Goal: Task Accomplishment & Management: Manage account settings

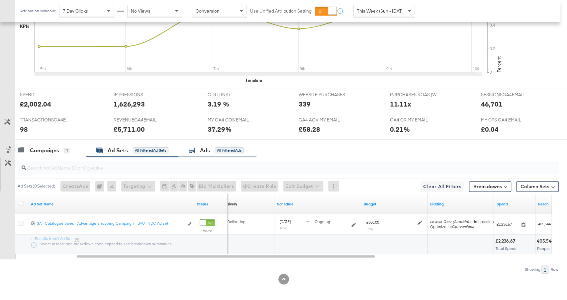
click at [224, 150] on div "All Filtered Ads" at bounding box center [229, 150] width 29 height 6
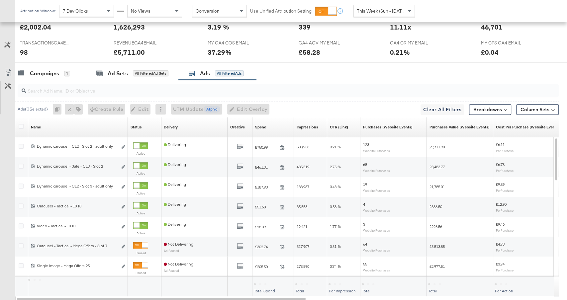
scroll to position [269, 0]
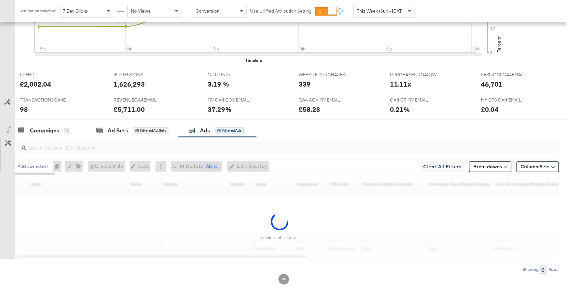
click at [214, 143] on input "search" at bounding box center [267, 145] width 483 height 13
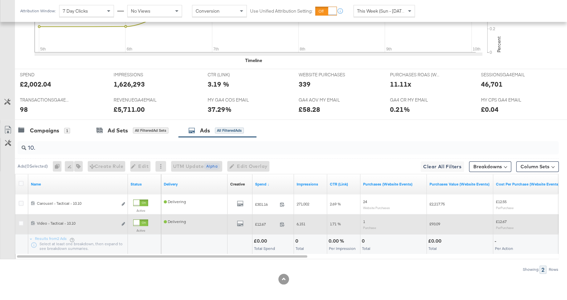
click at [139, 220] on div at bounding box center [136, 223] width 6 height 6
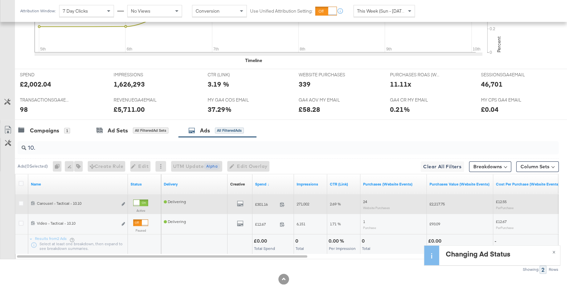
click at [139, 200] on div at bounding box center [136, 203] width 6 height 6
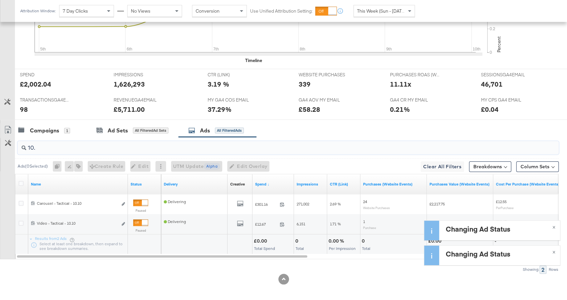
click at [147, 146] on input "10." at bounding box center [267, 145] width 483 height 13
type input "1"
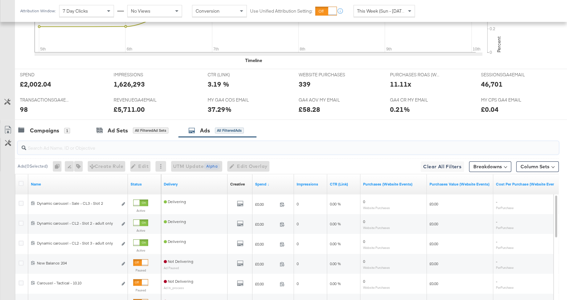
click at [145, 143] on input "search" at bounding box center [267, 145] width 483 height 13
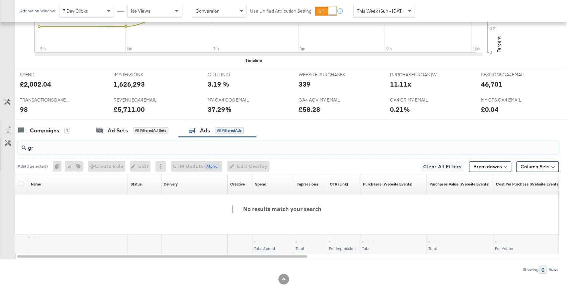
type input "g"
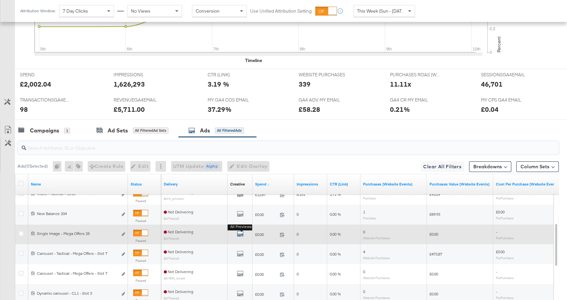
click at [241, 233] on icon "default" at bounding box center [240, 233] width 7 height 7
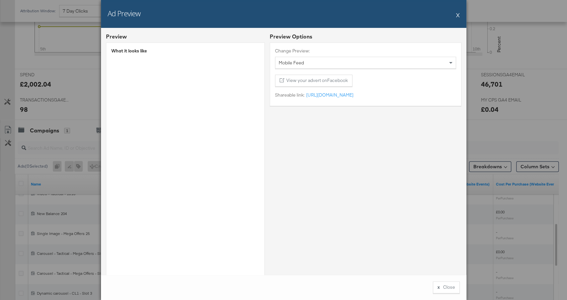
click at [458, 15] on button "X" at bounding box center [458, 14] width 4 height 13
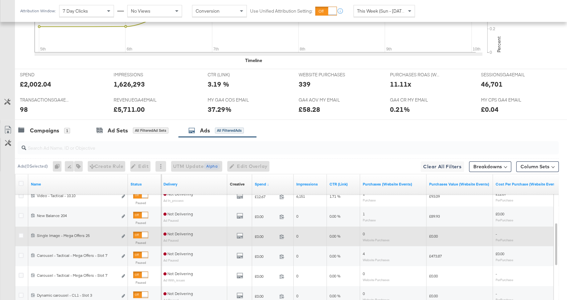
click at [140, 232] on div at bounding box center [140, 235] width 15 height 7
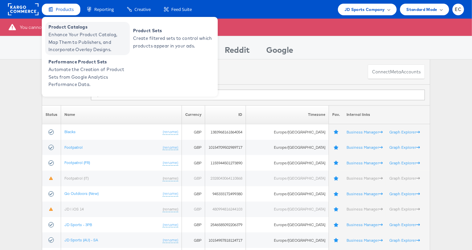
click at [77, 42] on span "Enhance Your Product Catalog, Map Them to Publishers, and Incorporate Overlay D…" at bounding box center [88, 42] width 80 height 23
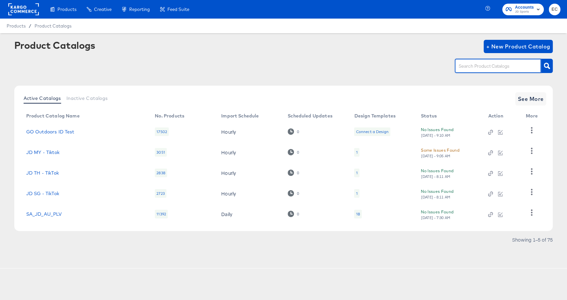
click at [472, 70] on input "text" at bounding box center [492, 66] width 71 height 8
type input "my"
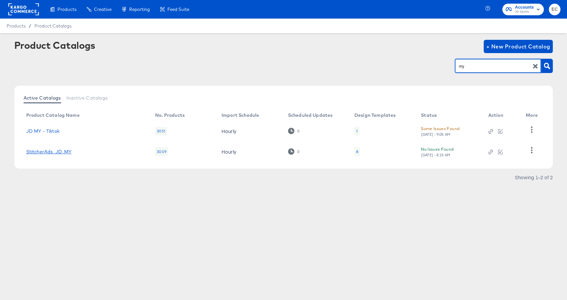
click at [59, 150] on link "StitcherAds_JD_MY" at bounding box center [48, 151] width 45 height 5
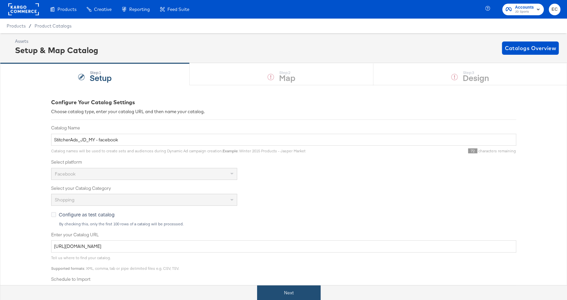
click at [276, 291] on button "Next" at bounding box center [288, 292] width 63 height 15
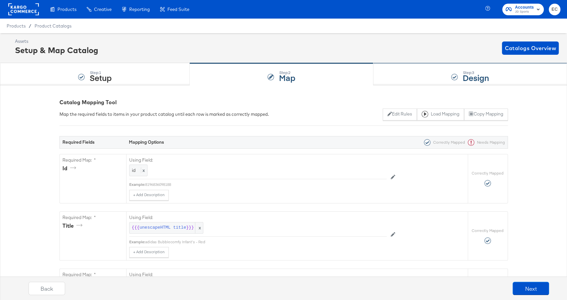
click at [419, 78] on div "Step: 3 Design" at bounding box center [469, 74] width 193 height 22
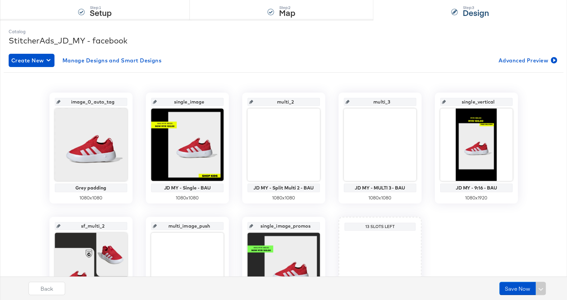
scroll to position [140, 0]
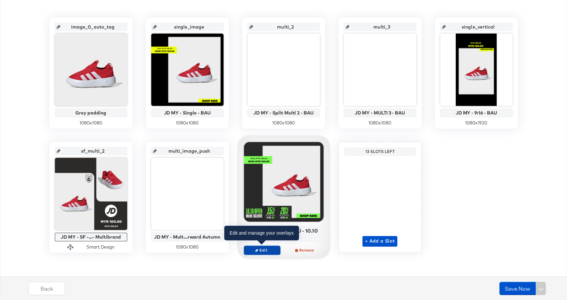
click at [262, 251] on span "Edit" at bounding box center [261, 250] width 31 height 5
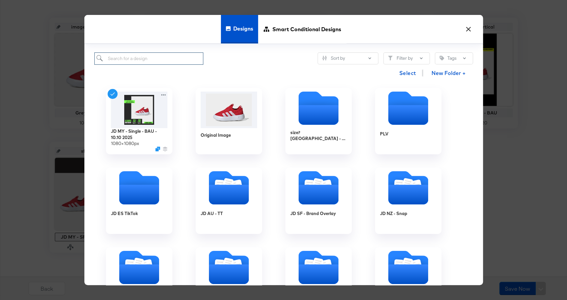
click at [191, 63] on input "search" at bounding box center [148, 58] width 109 height 12
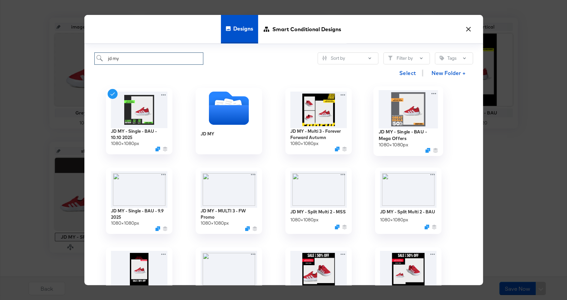
type input "jd my"
click at [396, 112] on img at bounding box center [407, 109] width 59 height 38
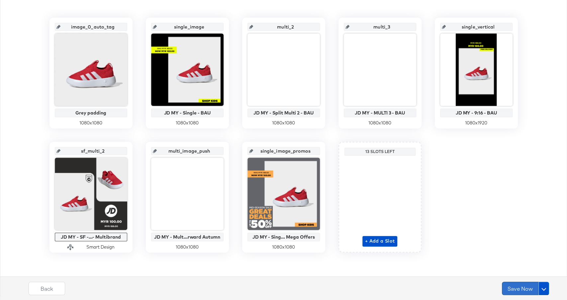
click at [517, 285] on button "Save Now" at bounding box center [519, 288] width 37 height 13
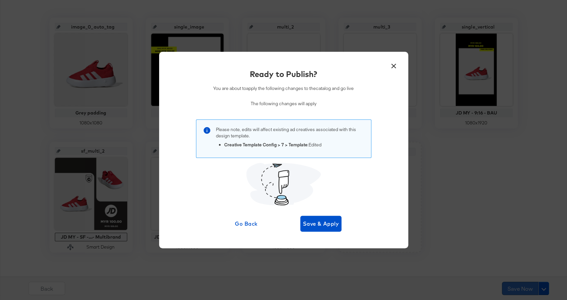
scroll to position [0, 0]
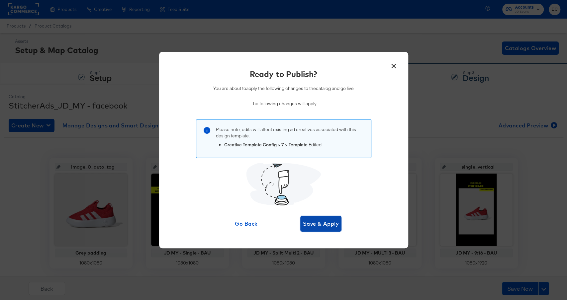
click at [331, 221] on span "Save & Apply" at bounding box center [321, 223] width 36 height 9
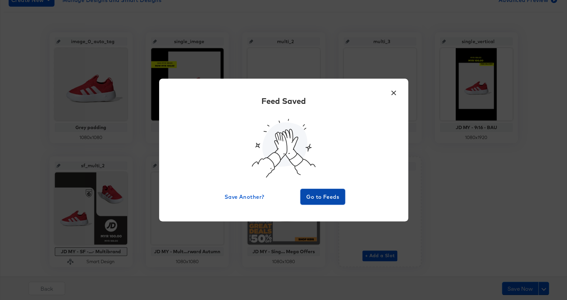
scroll to position [126, 0]
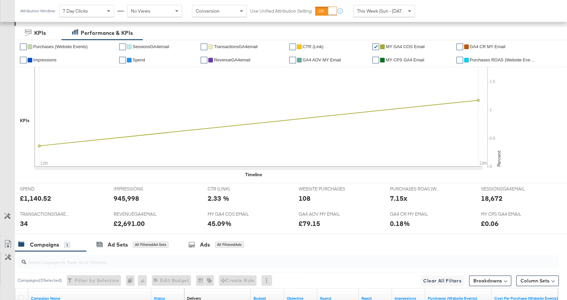
scroll to position [135, 0]
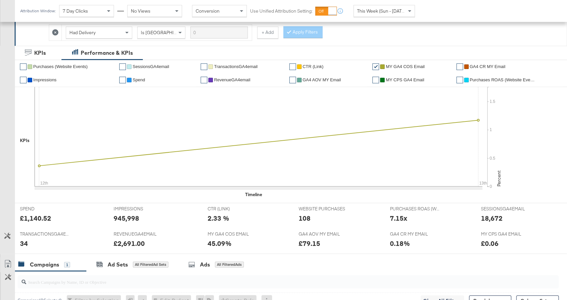
click at [378, 10] on span "This Week (Sun - [DATE])" at bounding box center [382, 11] width 50 height 6
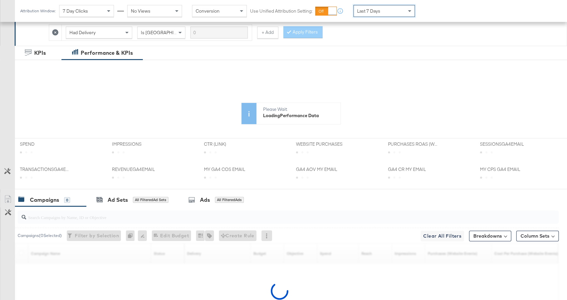
scroll to position [185, 0]
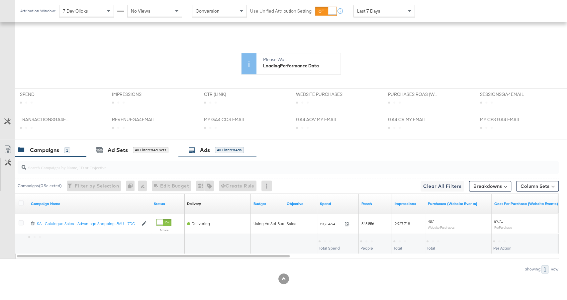
click at [217, 150] on div "All Filtered Ads" at bounding box center [229, 150] width 29 height 6
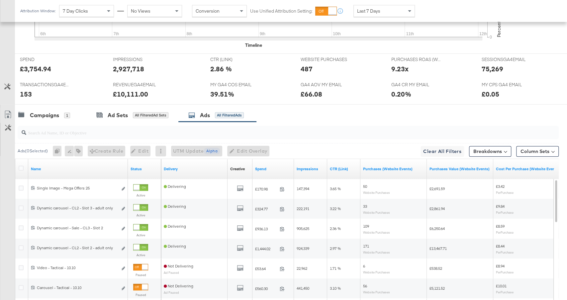
scroll to position [297, 0]
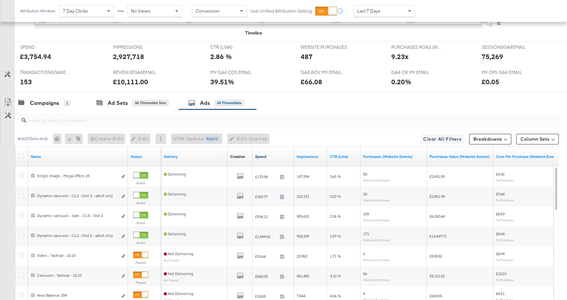
click at [274, 154] on link "Spend" at bounding box center [273, 156] width 36 height 5
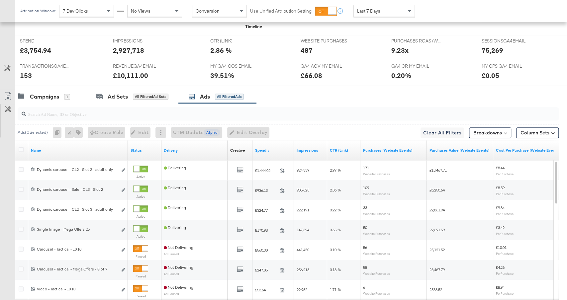
scroll to position [310, 0]
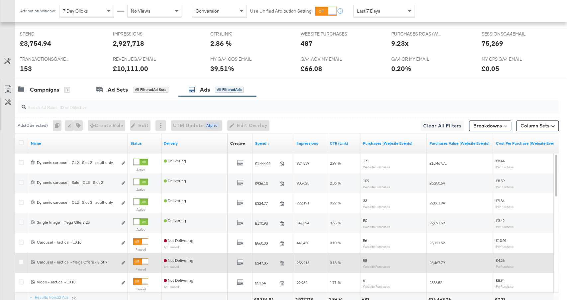
click at [140, 260] on div at bounding box center [140, 261] width 15 height 7
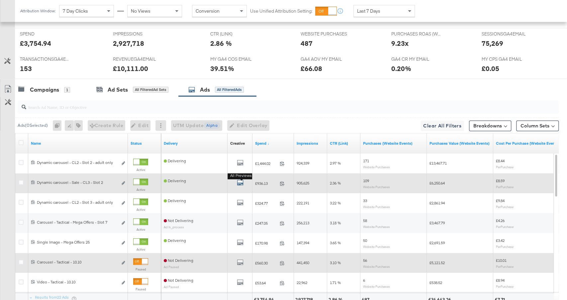
click at [239, 183] on icon "default" at bounding box center [240, 182] width 7 height 7
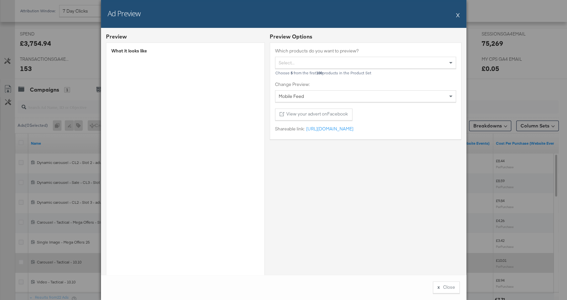
click at [456, 16] on button "X" at bounding box center [458, 14] width 4 height 13
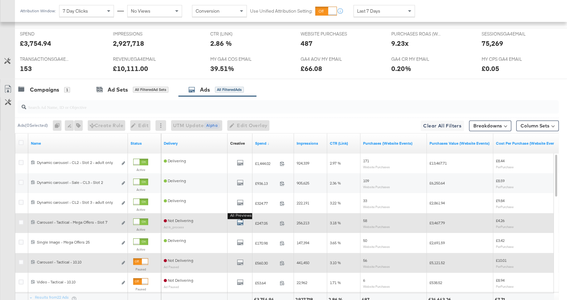
click at [240, 222] on icon "default" at bounding box center [240, 222] width 7 height 7
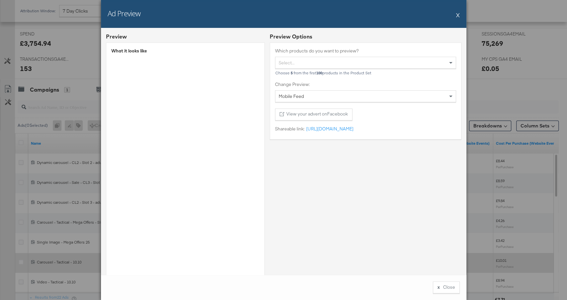
click at [457, 15] on button "X" at bounding box center [458, 14] width 4 height 13
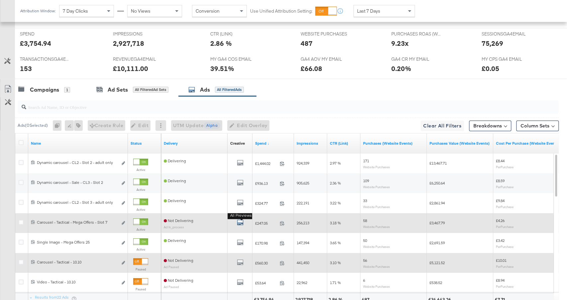
click at [242, 219] on icon "default" at bounding box center [240, 222] width 7 height 7
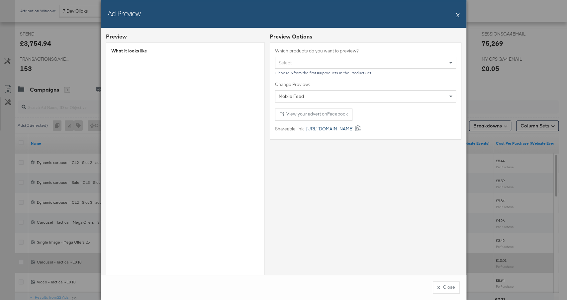
click at [340, 129] on link "https://fb.me/2Bj0YrehoJXADzO" at bounding box center [328, 129] width 49 height 6
click at [458, 15] on button "X" at bounding box center [458, 14] width 4 height 13
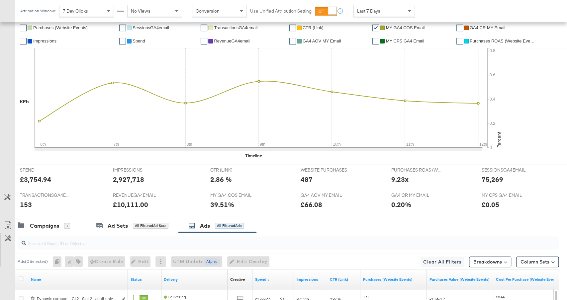
scroll to position [369, 0]
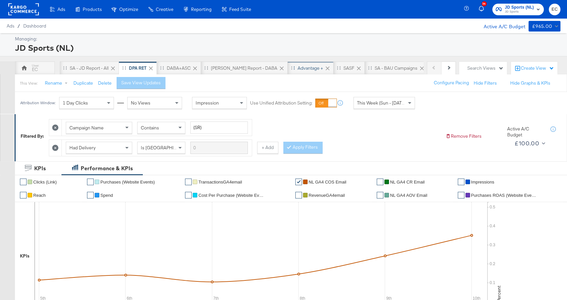
click at [297, 69] on div "Advantage +" at bounding box center [310, 68] width 26 height 6
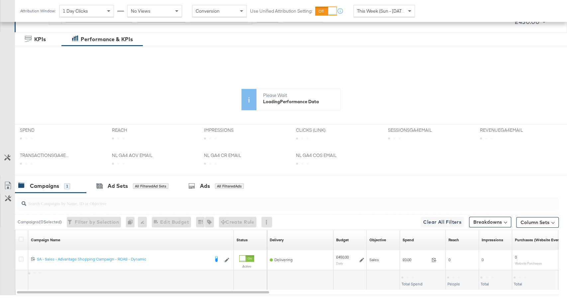
scroll to position [151, 0]
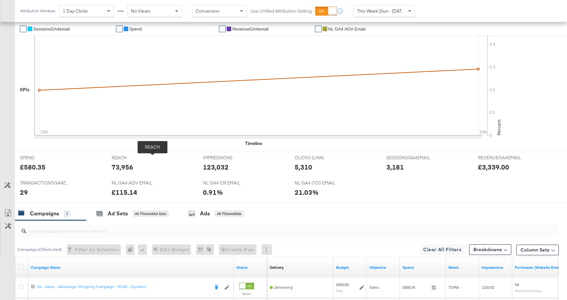
click at [152, 155] on span "REACH" at bounding box center [137, 158] width 50 height 6
click at [148, 214] on div "All Filtered Ad Sets" at bounding box center [151, 214] width 36 height 6
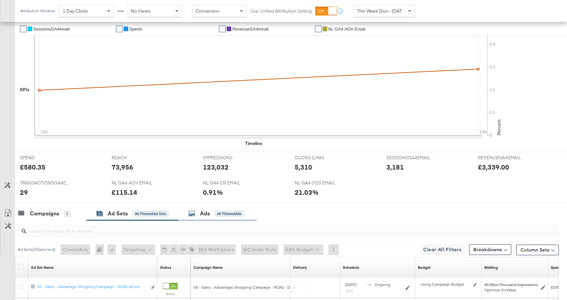
scroll to position [216, 0]
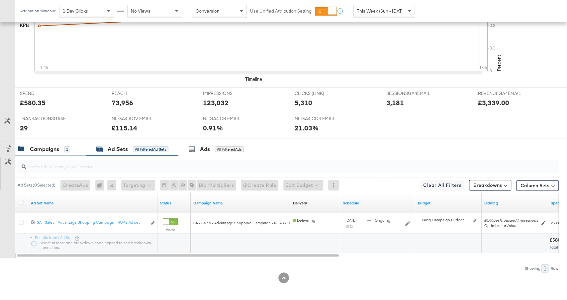
click at [67, 151] on div "Campaigns 1" at bounding box center [44, 149] width 52 height 8
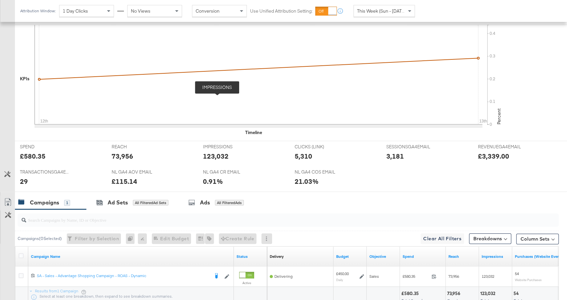
scroll to position [0, 0]
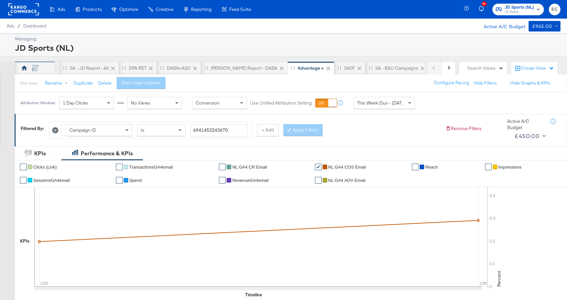
click at [37, 68] on div "EC" at bounding box center [35, 69] width 6 height 6
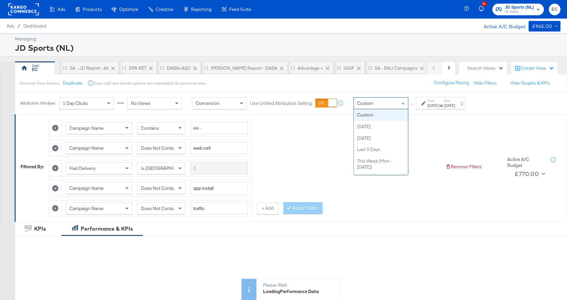
click at [373, 104] on div "Custom" at bounding box center [380, 103] width 54 height 11
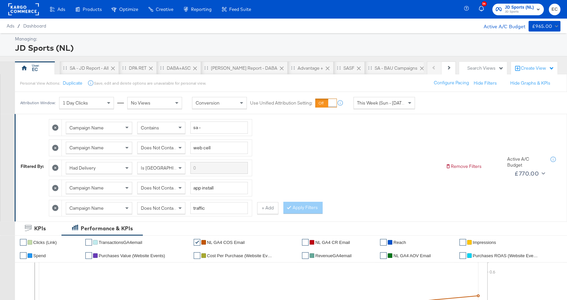
click at [56, 205] on icon at bounding box center [55, 208] width 6 height 6
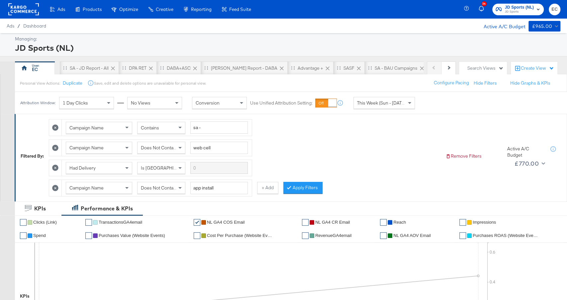
drag, startPoint x: 55, startPoint y: 185, endPoint x: 96, endPoint y: 219, distance: 52.5
click at [56, 145] on icon at bounding box center [55, 148] width 6 height 6
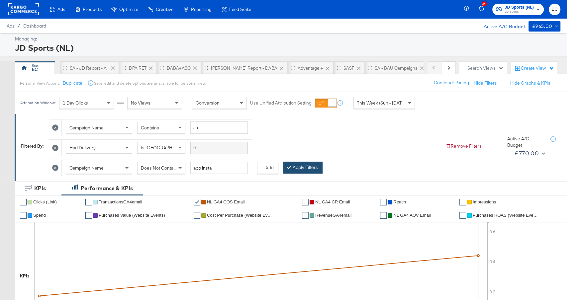
click at [300, 162] on button "Apply Filters" at bounding box center [302, 168] width 39 height 12
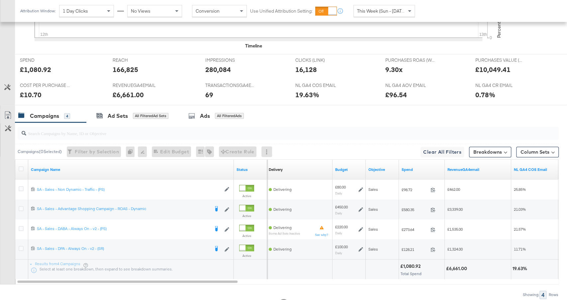
scroll to position [309, 0]
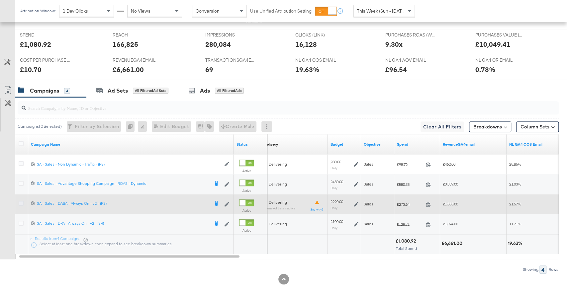
click at [20, 201] on icon at bounding box center [21, 203] width 5 height 5
click at [0, 0] on input "checkbox" at bounding box center [0, 0] width 0 height 0
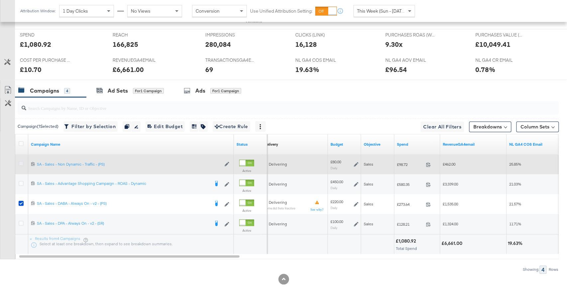
click at [21, 161] on icon at bounding box center [21, 163] width 5 height 5
click at [0, 0] on input "checkbox" at bounding box center [0, 0] width 0 height 0
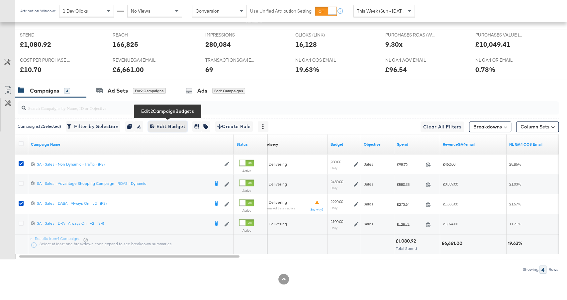
click at [173, 122] on span "Edit 2 Campaign Budgets Edit Budget" at bounding box center [167, 126] width 35 height 8
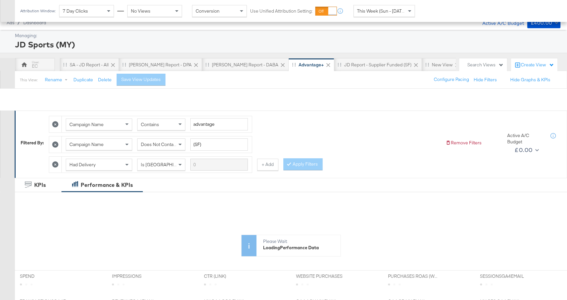
scroll to position [185, 0]
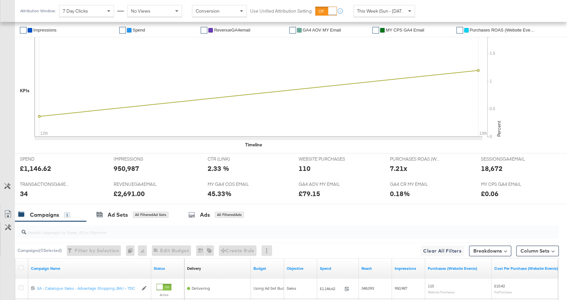
click at [214, 153] on div "CTR (LINK) CTR (LINK) 2.33 %" at bounding box center [247, 165] width 91 height 25
click at [216, 218] on div "Ads All Filtered Ads" at bounding box center [217, 215] width 78 height 14
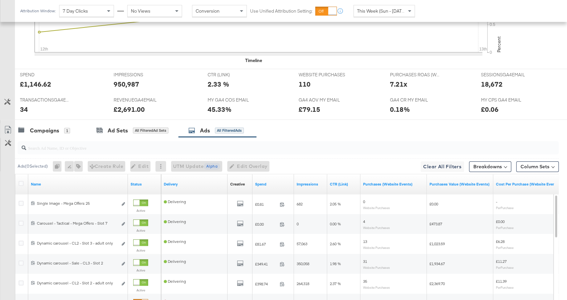
scroll to position [341, 0]
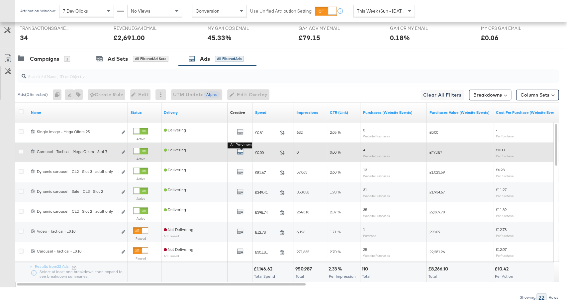
click at [242, 151] on icon "default" at bounding box center [240, 151] width 7 height 7
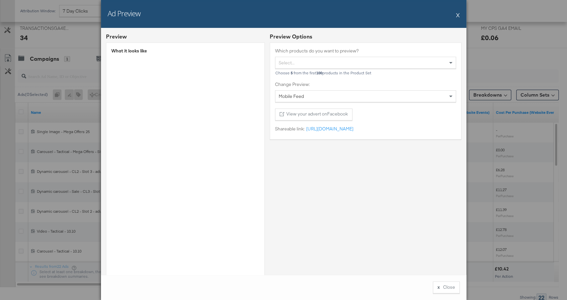
click at [457, 15] on button "X" at bounding box center [458, 14] width 4 height 13
